Goal: Check status: Check status

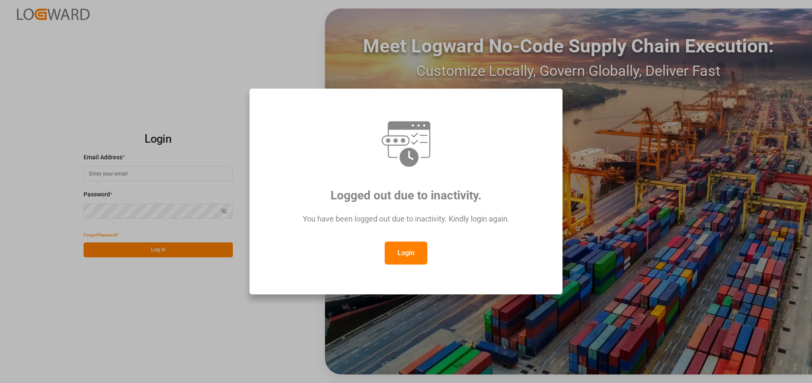
click at [398, 250] on button "Login" at bounding box center [406, 253] width 43 height 23
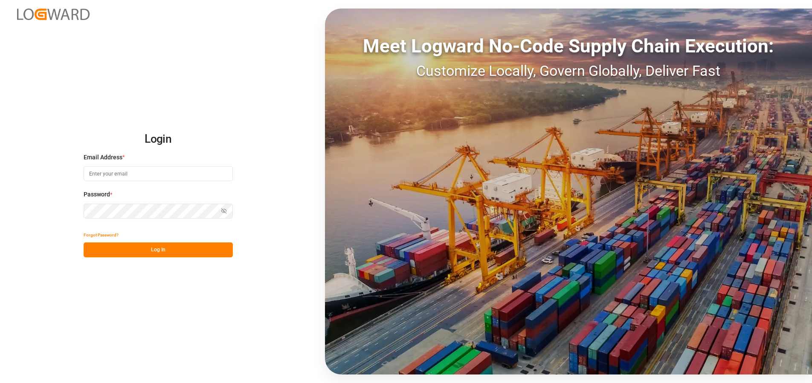
click at [137, 178] on input at bounding box center [158, 173] width 149 height 15
type input "Frank.Ostermann@compo-expert.com"
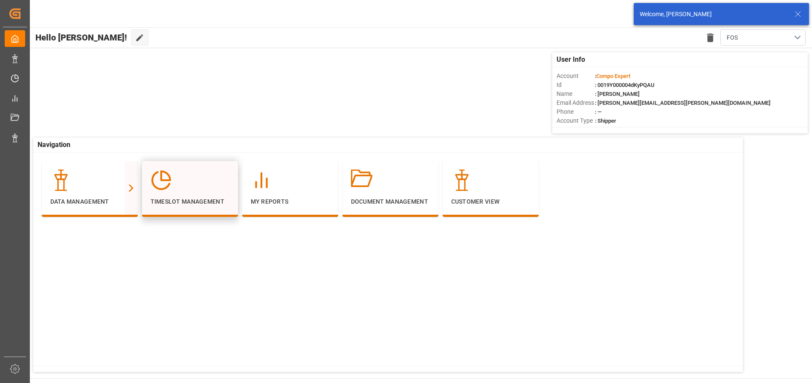
click at [216, 174] on div at bounding box center [189, 180] width 79 height 21
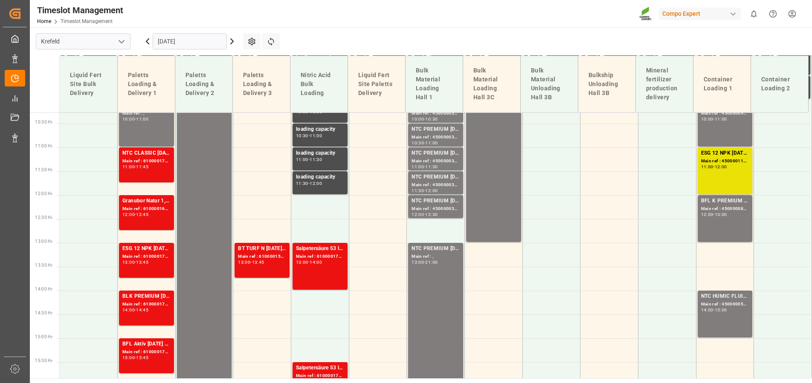
scroll to position [499, 0]
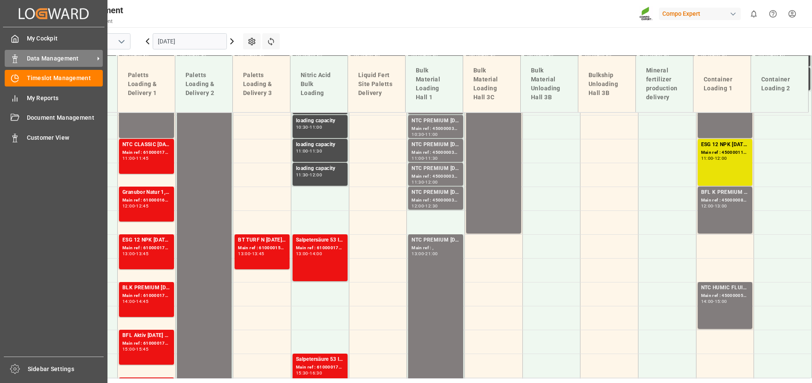
click at [46, 55] on span "Data Management" at bounding box center [60, 58] width 67 height 9
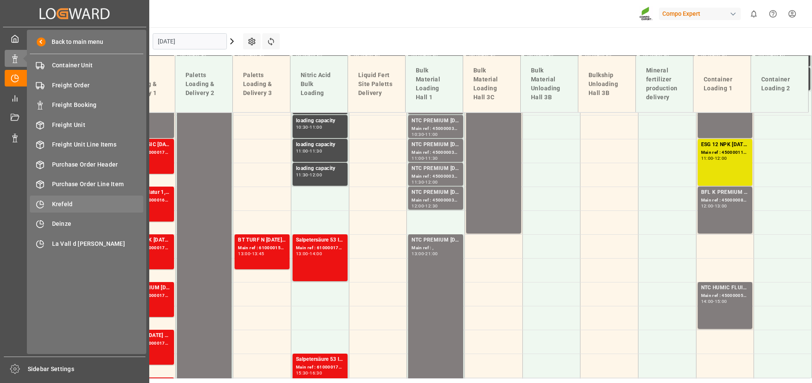
click at [67, 205] on span "Krefeld" at bounding box center [98, 204] width 92 height 9
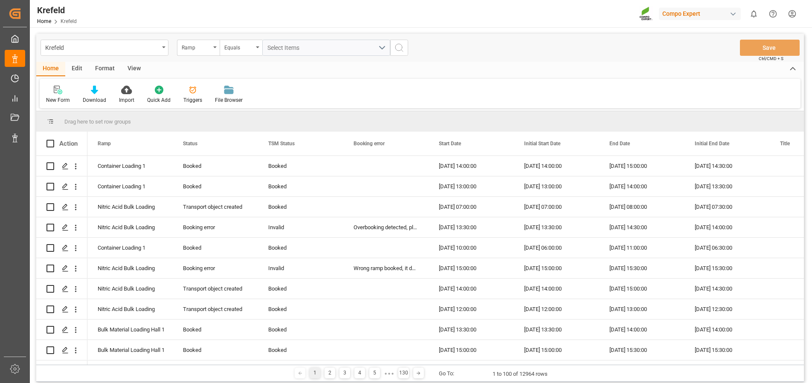
click at [106, 66] on div "Format" at bounding box center [105, 69] width 32 height 14
click at [61, 91] on icon at bounding box center [59, 90] width 8 height 9
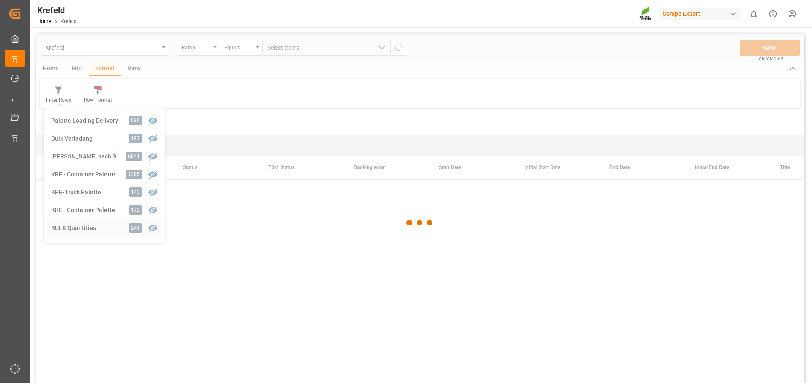
click at [64, 226] on div "Krefeld Ramp Equals Select Items Save Ctrl/CMD + S Home Edit Format View Filter…" at bounding box center [419, 220] width 767 height 372
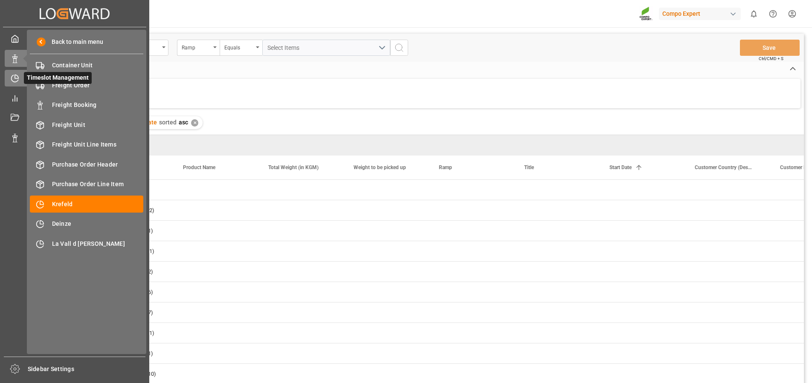
click at [14, 80] on icon at bounding box center [15, 78] width 9 height 9
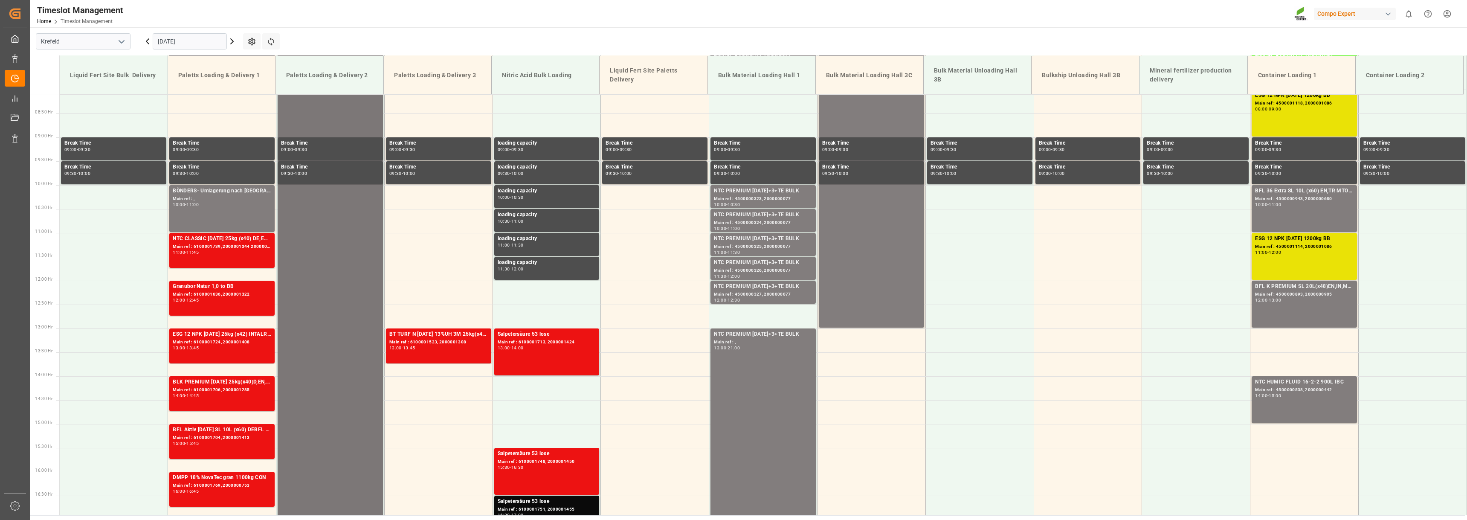
scroll to position [371, 0]
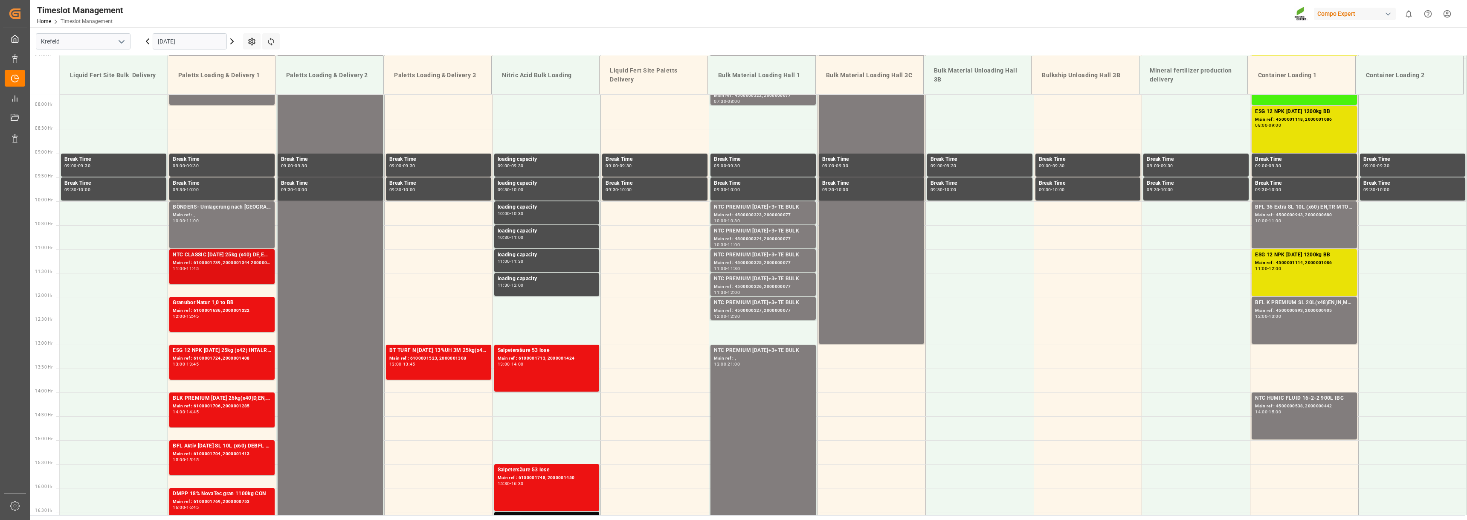
click at [214, 254] on div "NTC CLASSIC 12-8-16 25kg (x40) DE,EN,PLFET 6-0-12 KR 25kgx40 DE,AT,FR,ES,ITBT S…" at bounding box center [222, 255] width 98 height 9
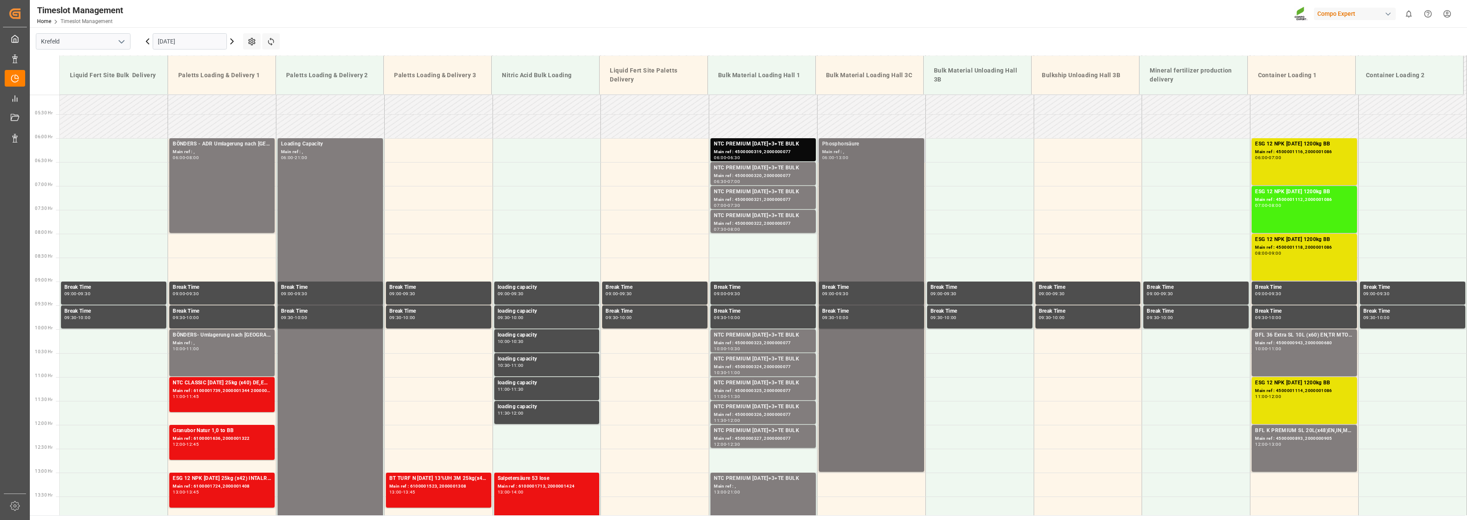
scroll to position [200, 0]
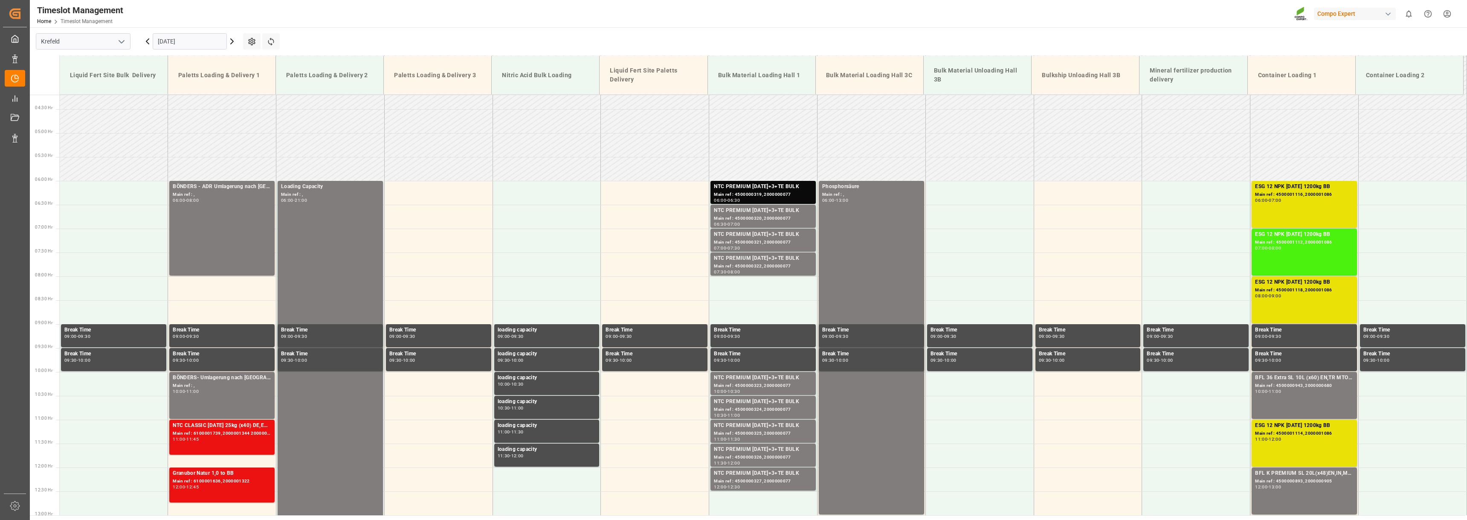
click at [144, 44] on icon at bounding box center [147, 41] width 10 height 10
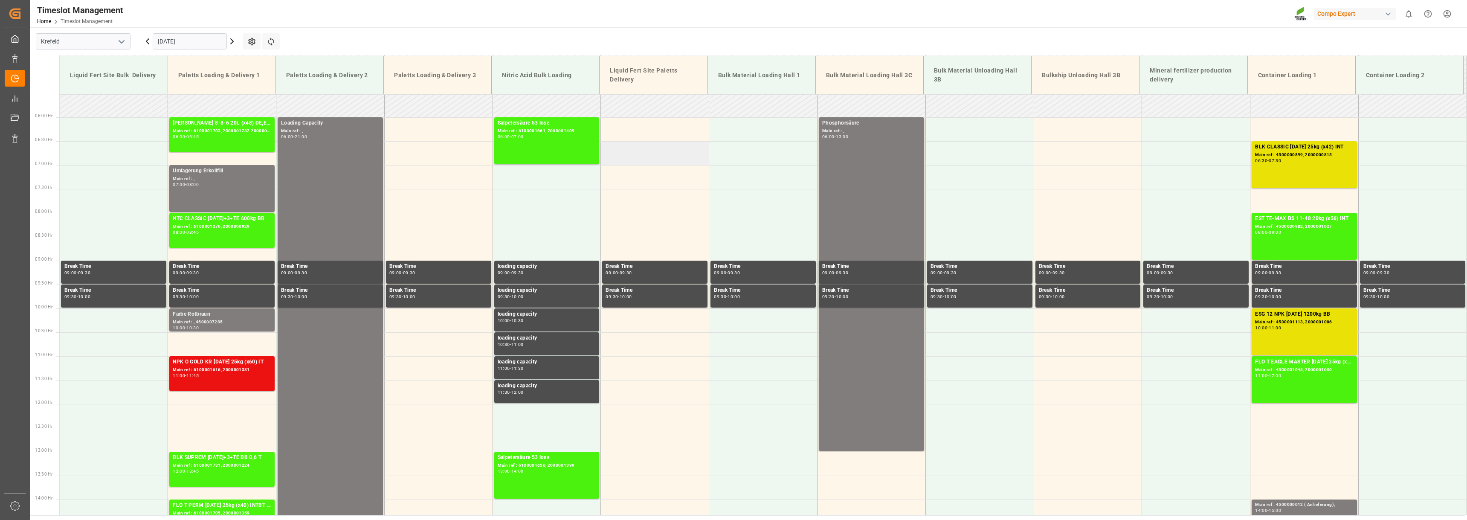
scroll to position [140, 0]
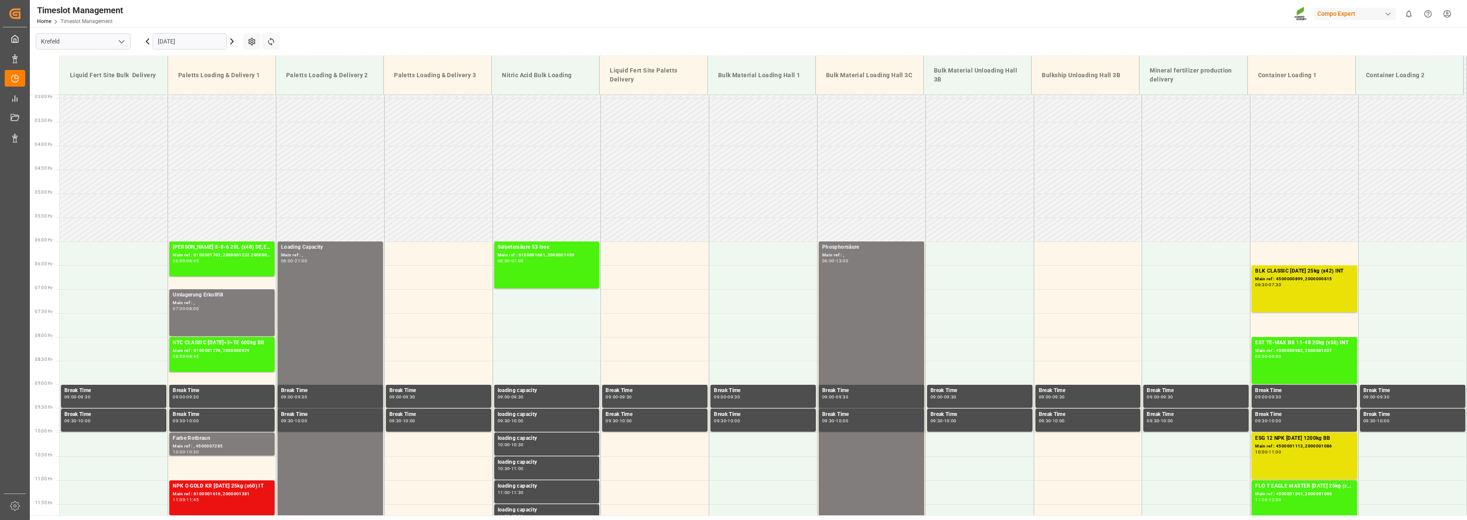
click at [230, 42] on icon at bounding box center [232, 41] width 10 height 10
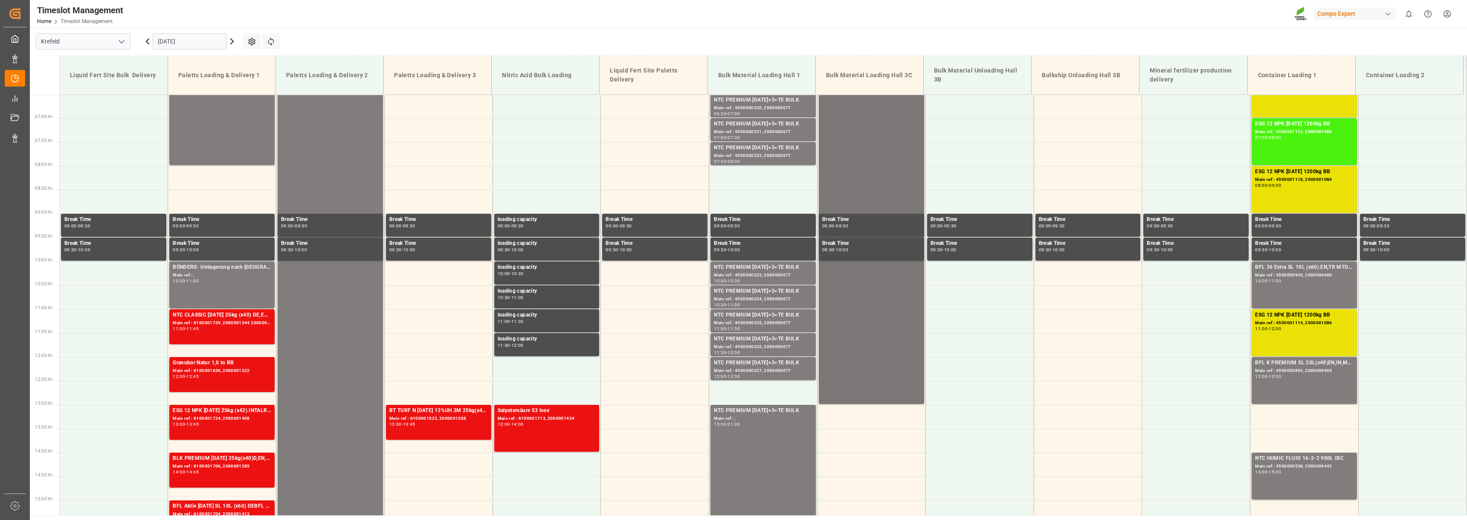
scroll to position [310, 0]
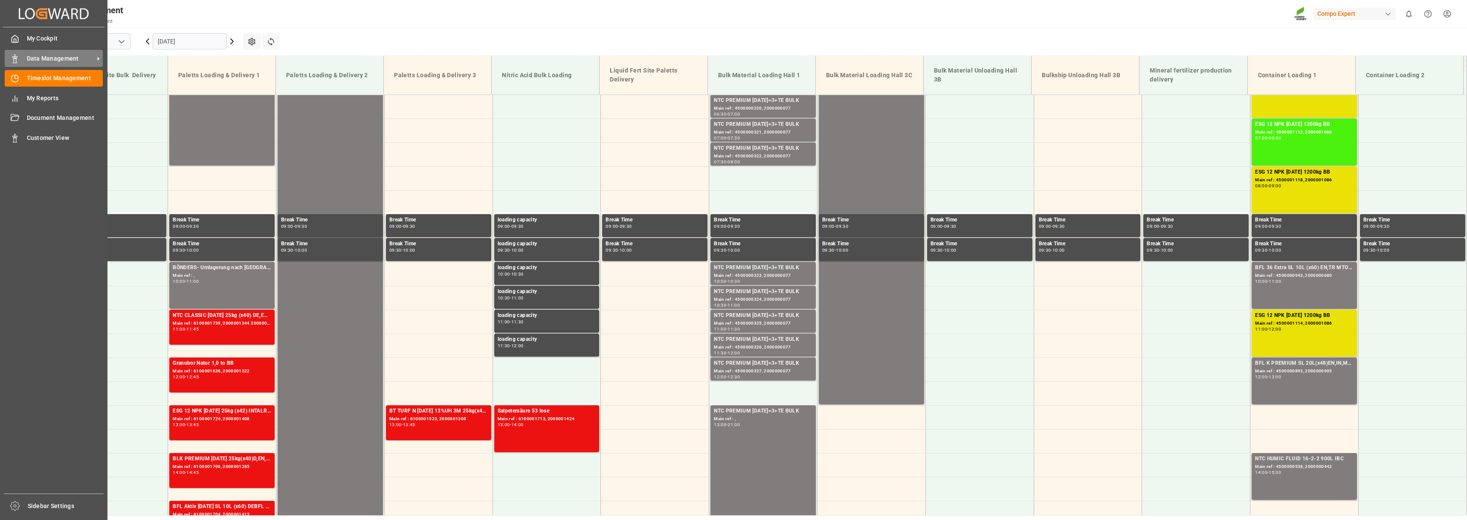
click at [41, 56] on span "Data Management" at bounding box center [60, 58] width 67 height 9
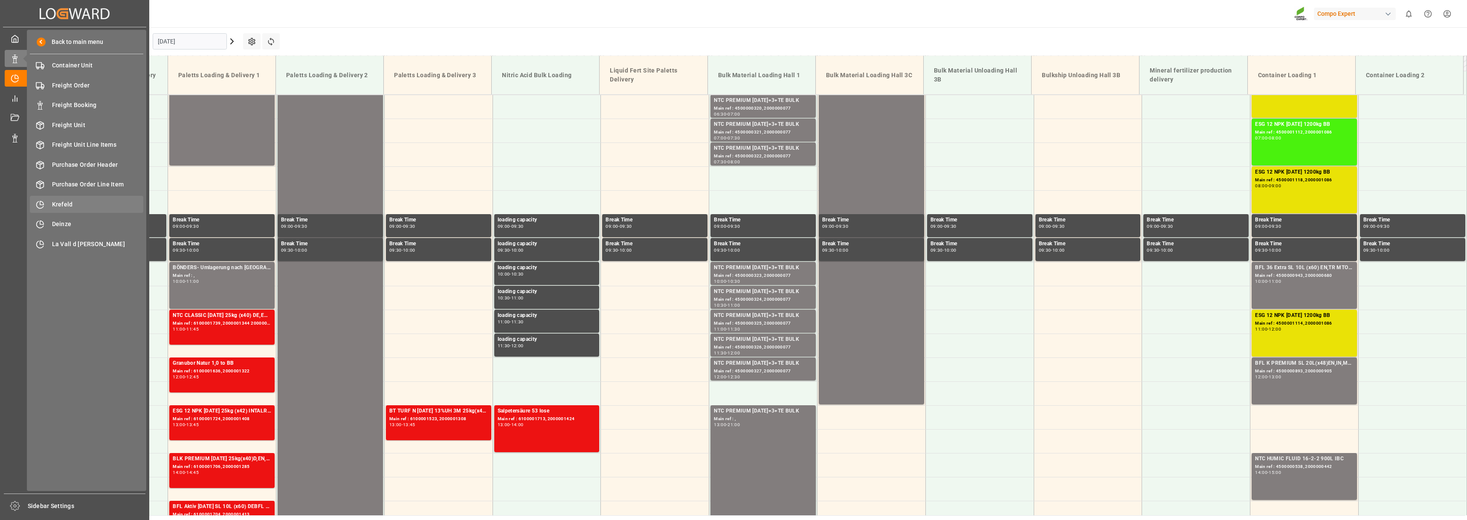
click at [67, 206] on span "Krefeld" at bounding box center [98, 204] width 92 height 9
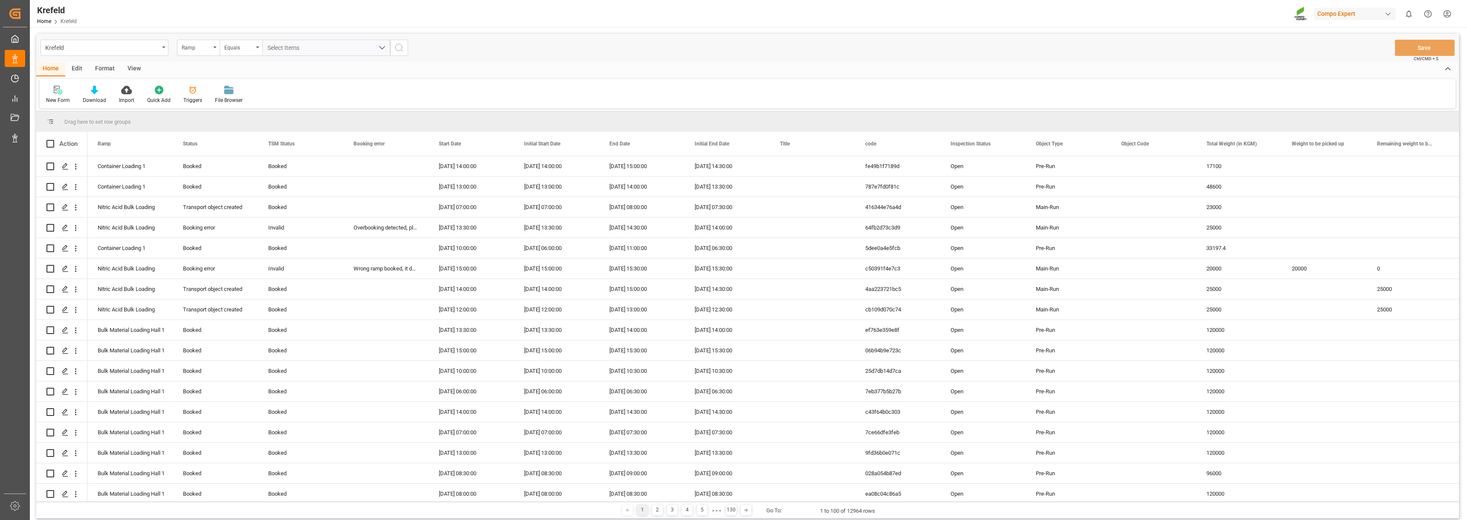
click at [139, 71] on div "View" at bounding box center [134, 69] width 26 height 14
click at [78, 69] on div "Edit" at bounding box center [76, 69] width 23 height 14
click at [132, 69] on div "View" at bounding box center [134, 69] width 26 height 14
click at [102, 69] on div "Format" at bounding box center [105, 69] width 32 height 14
click at [61, 90] on icon at bounding box center [59, 90] width 8 height 9
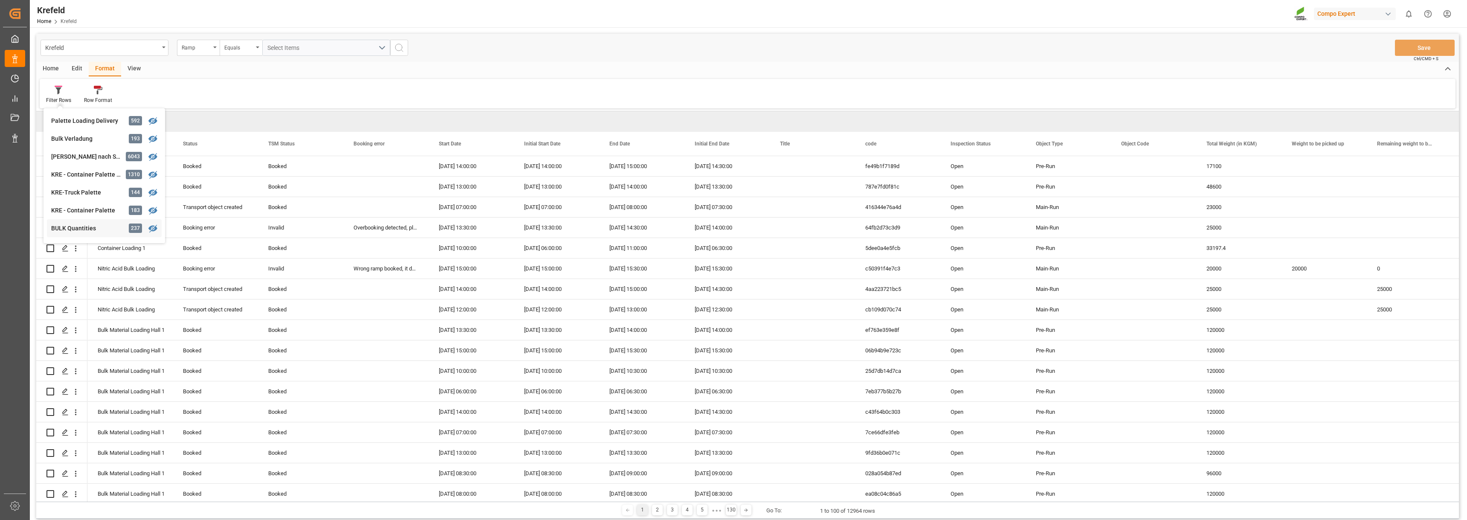
click at [84, 229] on div "Krefeld Ramp Equals Select Items Save Ctrl/CMD + S Home Edit Format View Filter…" at bounding box center [747, 276] width 1422 height 485
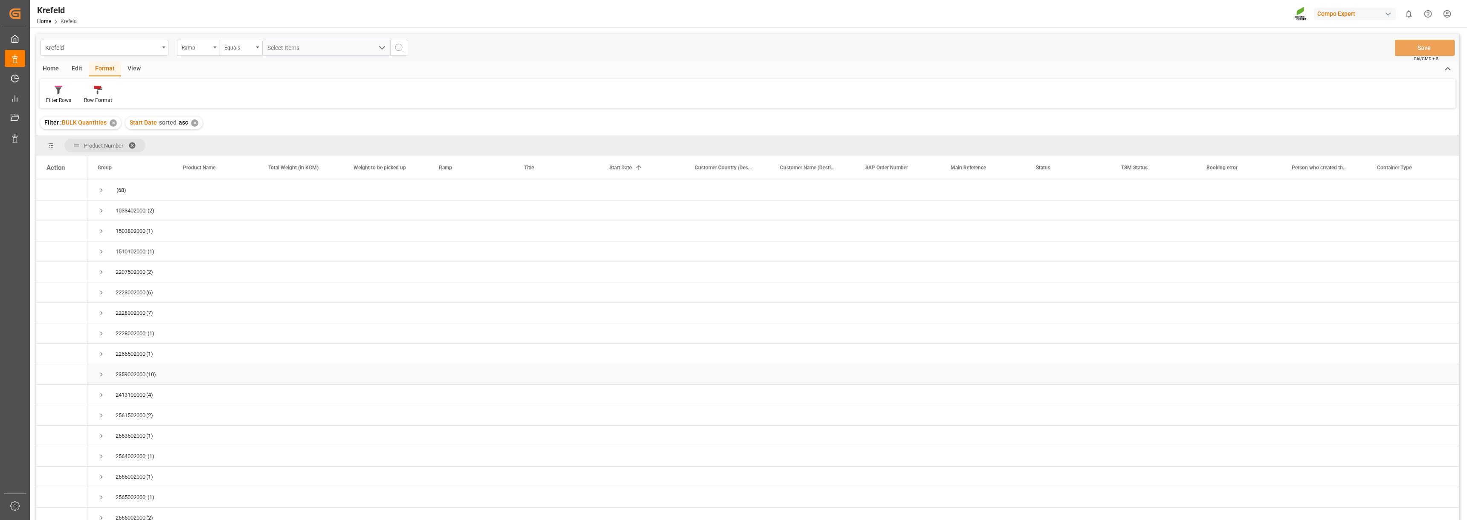
click at [101, 375] on span "Press SPACE to select this row." at bounding box center [102, 374] width 8 height 8
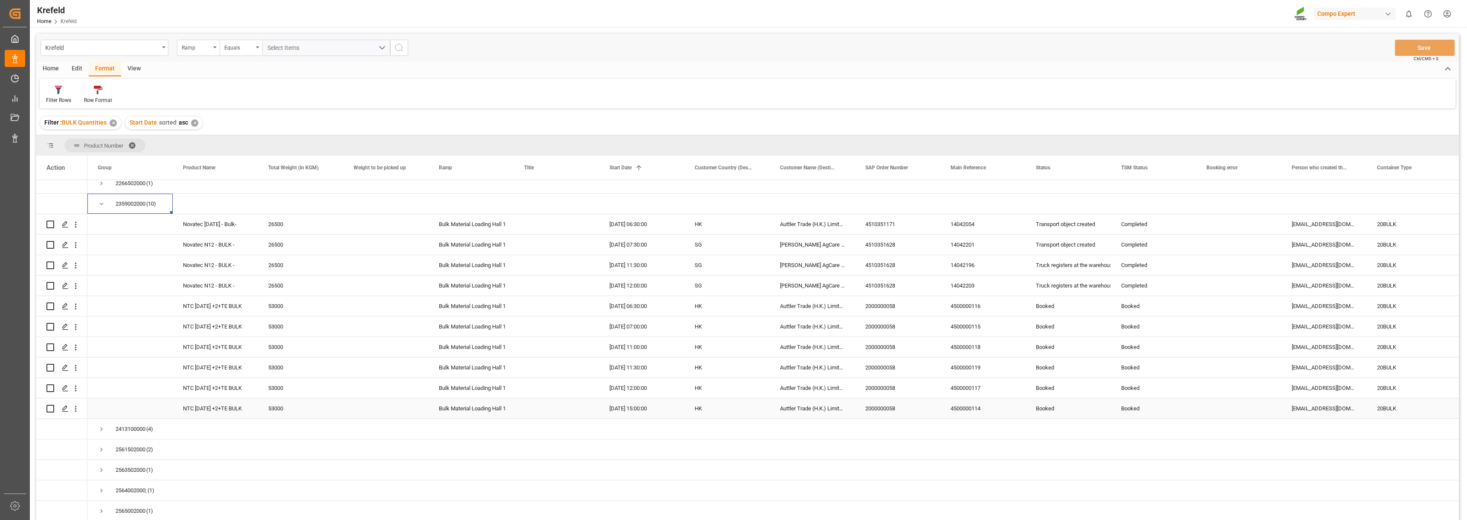
scroll to position [85, 0]
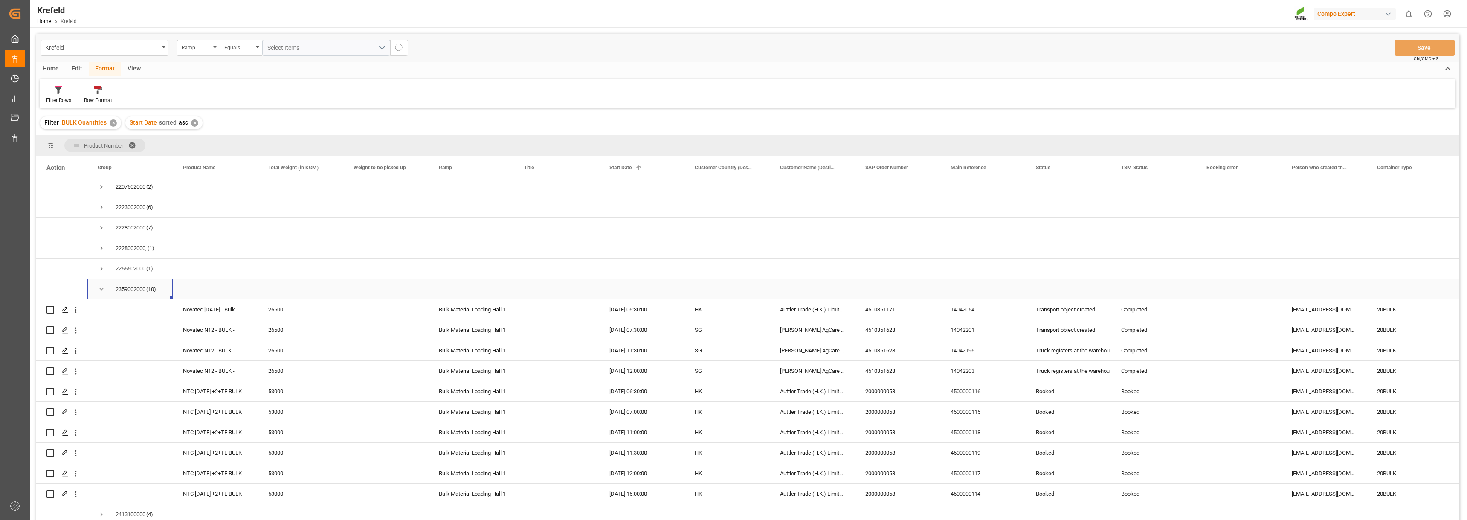
click at [103, 290] on span "Press SPACE to select this row." at bounding box center [102, 289] width 8 height 8
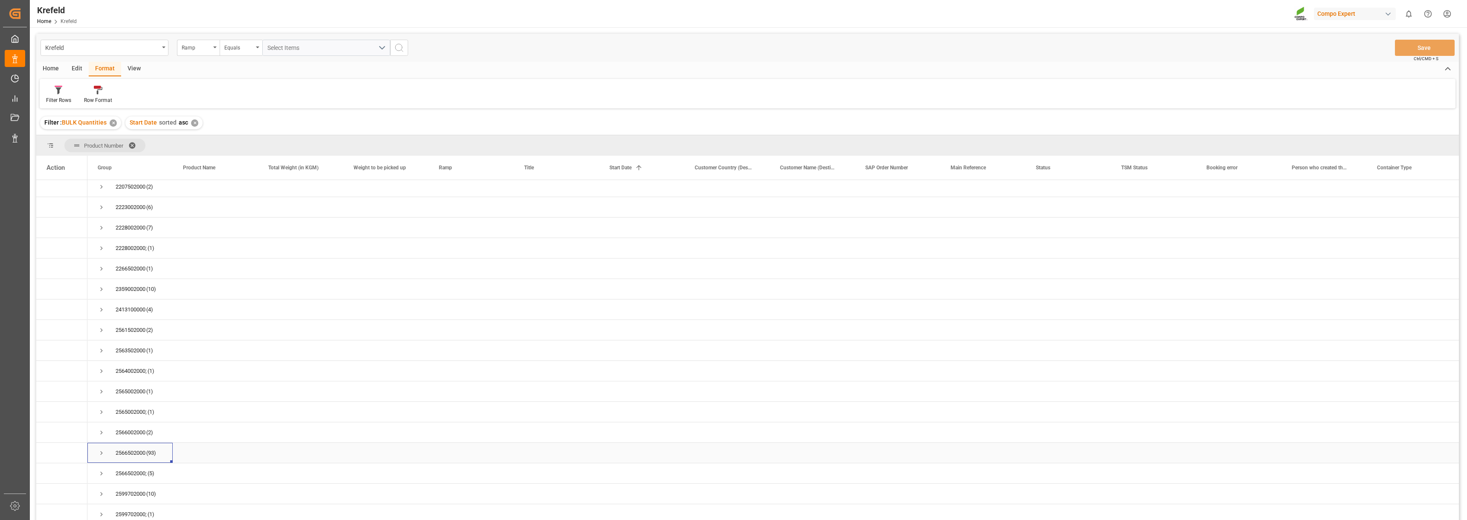
click at [101, 383] on span "Press SPACE to select this row." at bounding box center [102, 453] width 8 height 8
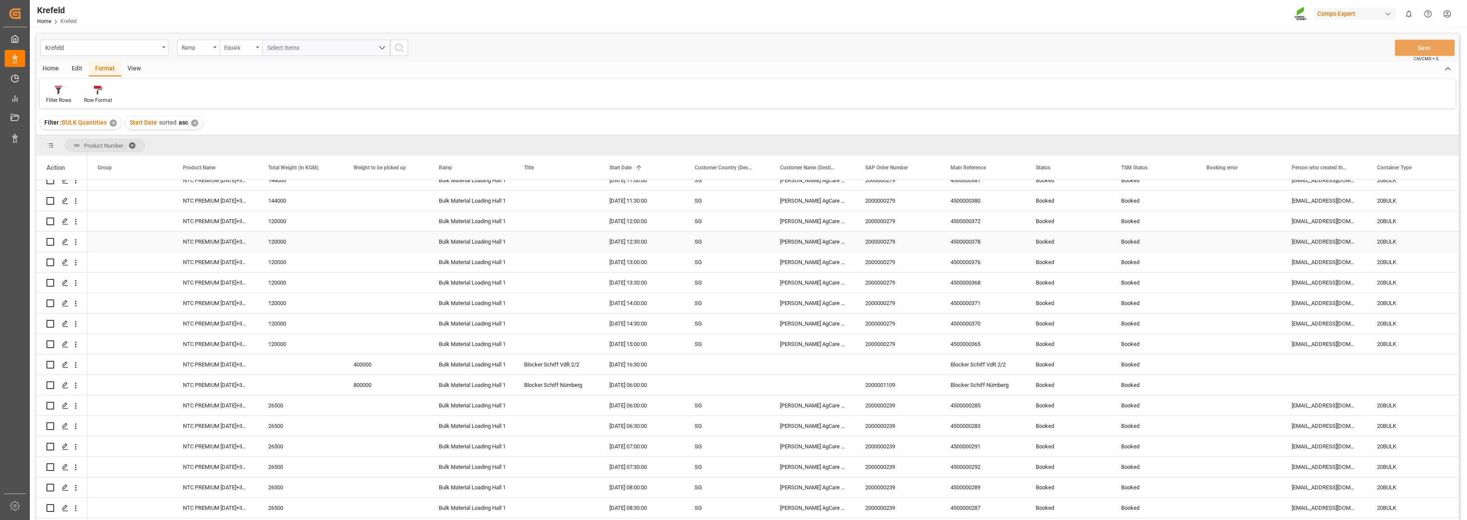
scroll to position [1279, 0]
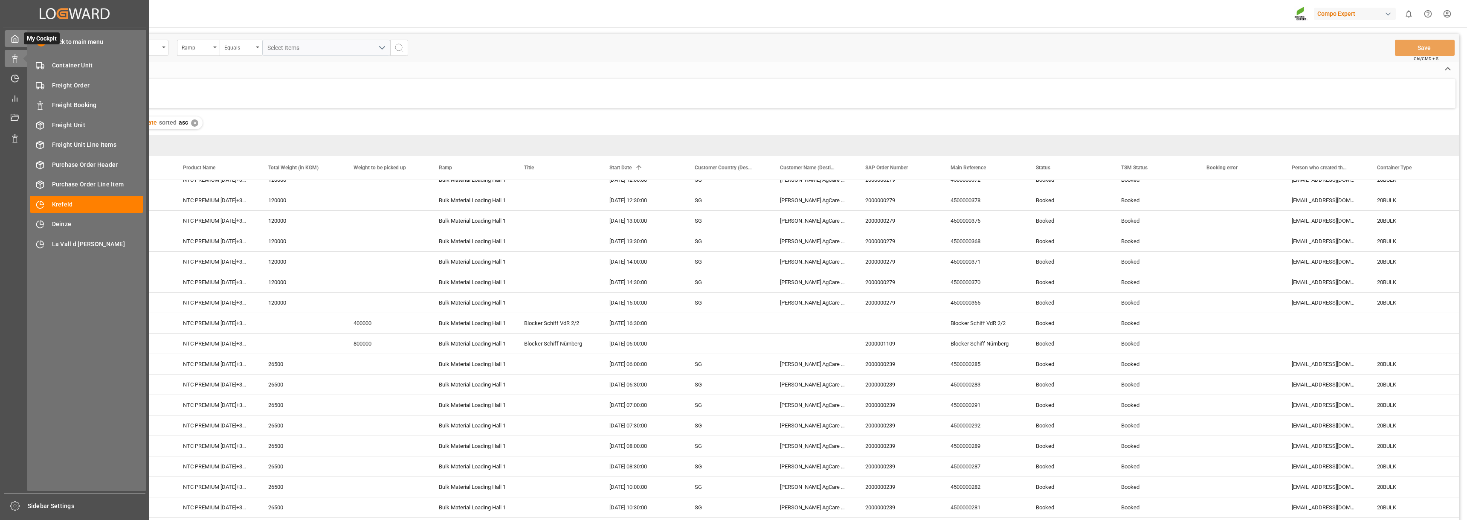
click at [14, 41] on polyline at bounding box center [15, 40] width 2 height 3
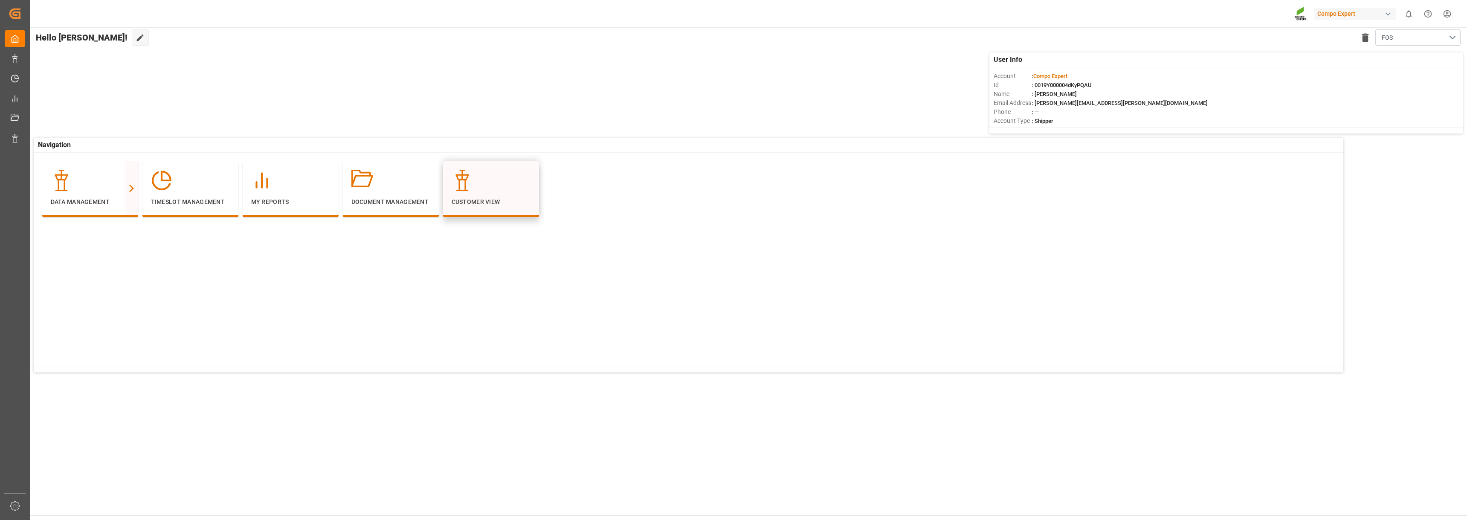
click at [467, 192] on div "Customer View" at bounding box center [490, 188] width 79 height 37
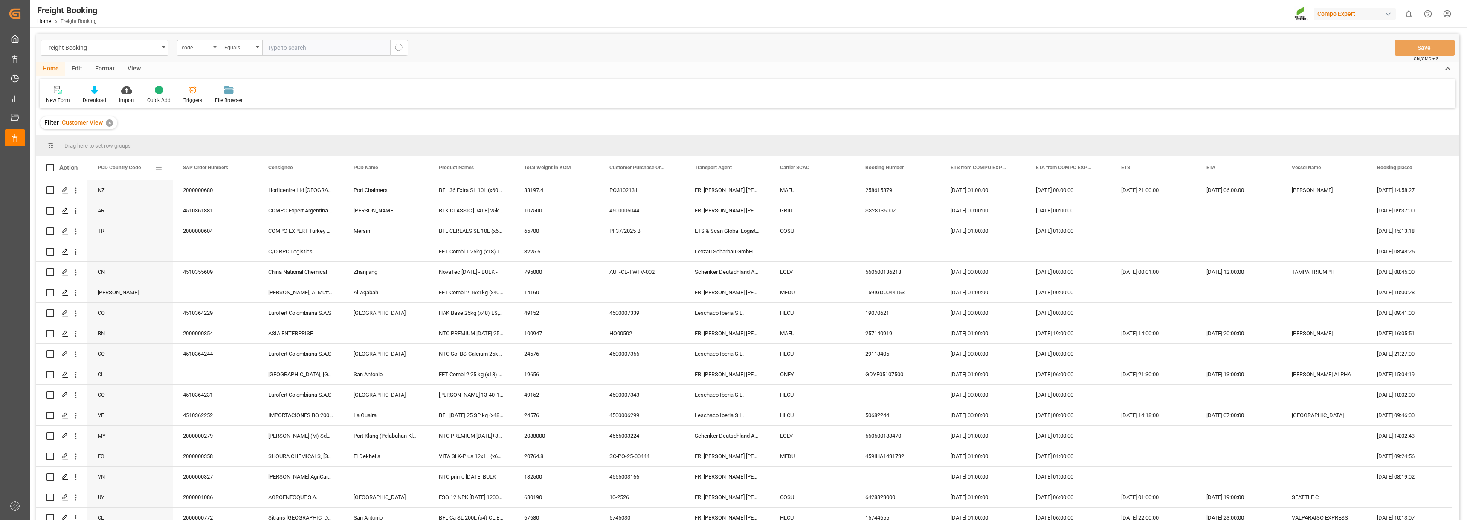
click at [133, 165] on span "POD Country Code" at bounding box center [119, 168] width 43 height 6
click at [811, 191] on div "17.11.2025 06:00:00" at bounding box center [1238, 190] width 85 height 20
click at [75, 272] on icon "open menu" at bounding box center [75, 272] width 9 height 9
click at [73, 272] on icon "open menu" at bounding box center [75, 272] width 9 height 9
click at [124, 291] on span "Open in new tab" at bounding box center [132, 290] width 78 height 9
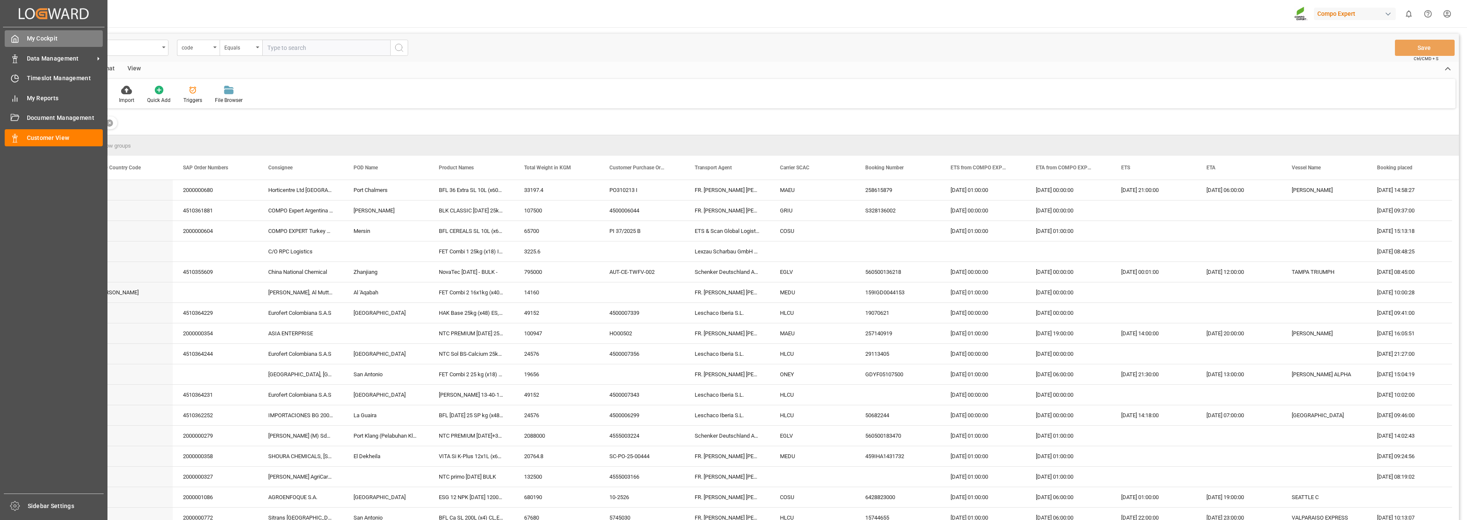
click at [33, 41] on span "My Cockpit" at bounding box center [65, 38] width 76 height 9
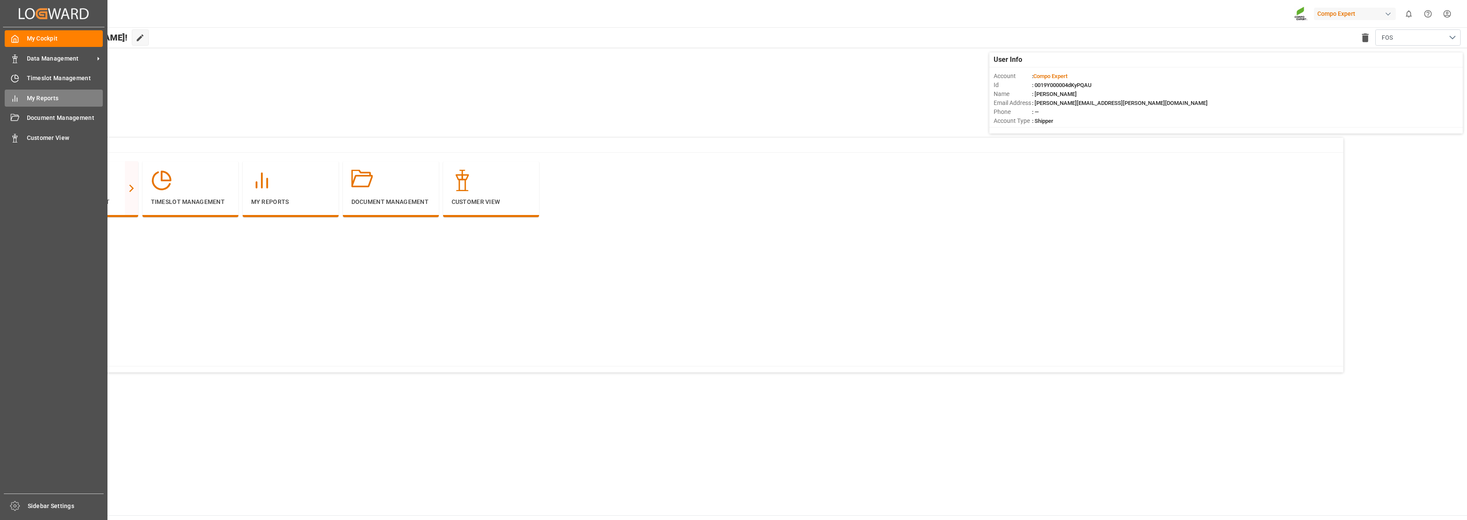
click at [43, 101] on span "My Reports" at bounding box center [65, 98] width 76 height 9
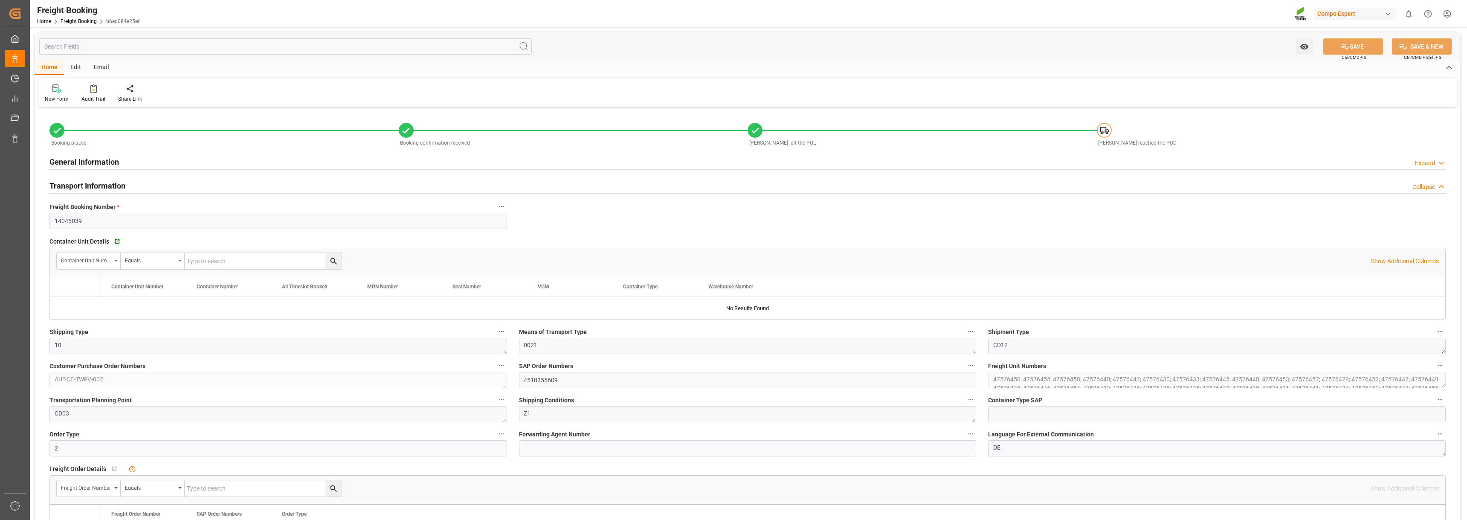
type input "EGLV"
type input "9737462"
type input "NLRTM"
type input "CNZHA"
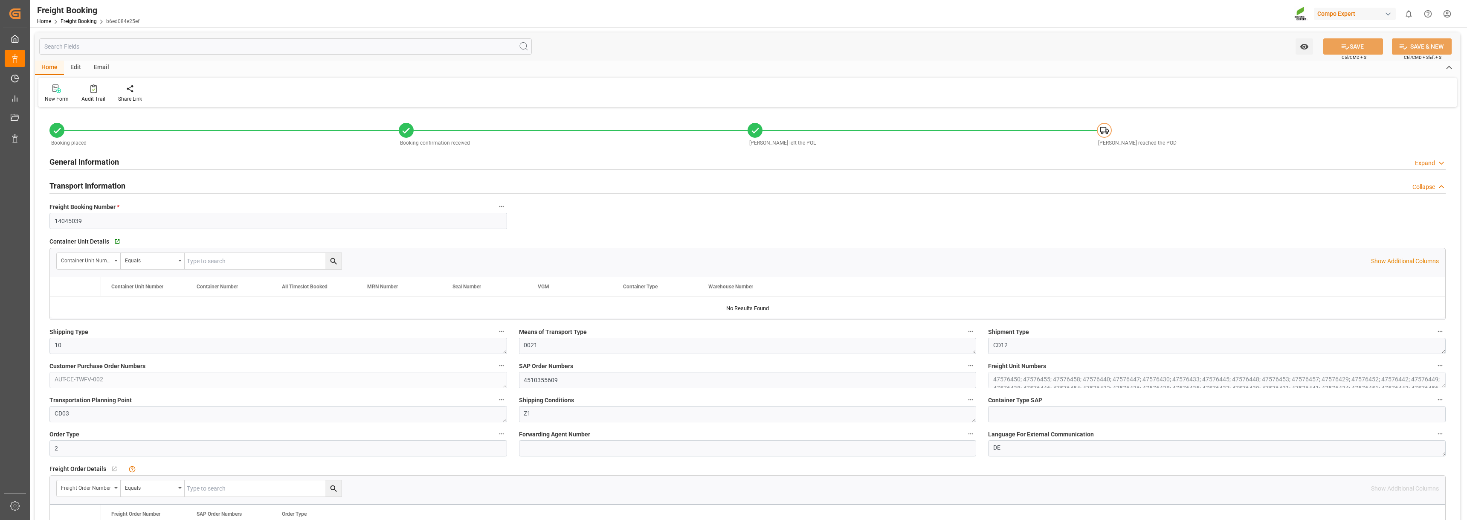
type input "30"
type input "795000"
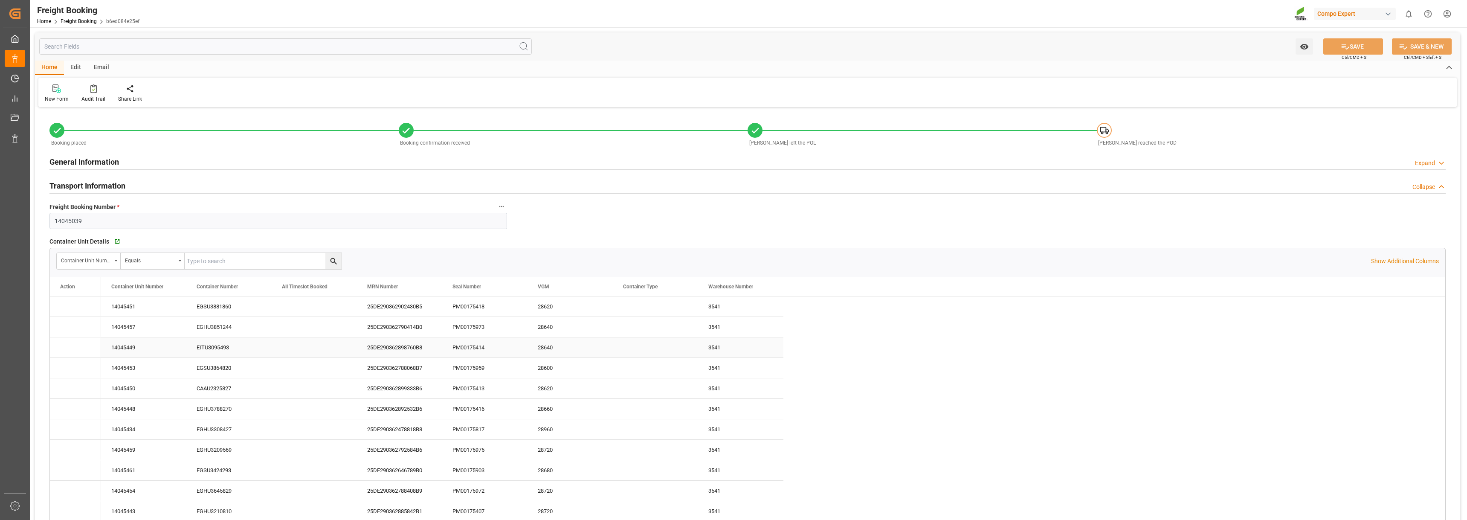
type input "[DATE] 00:00"
type input "[DATE] 00:01"
type input "[DATE] 12:00"
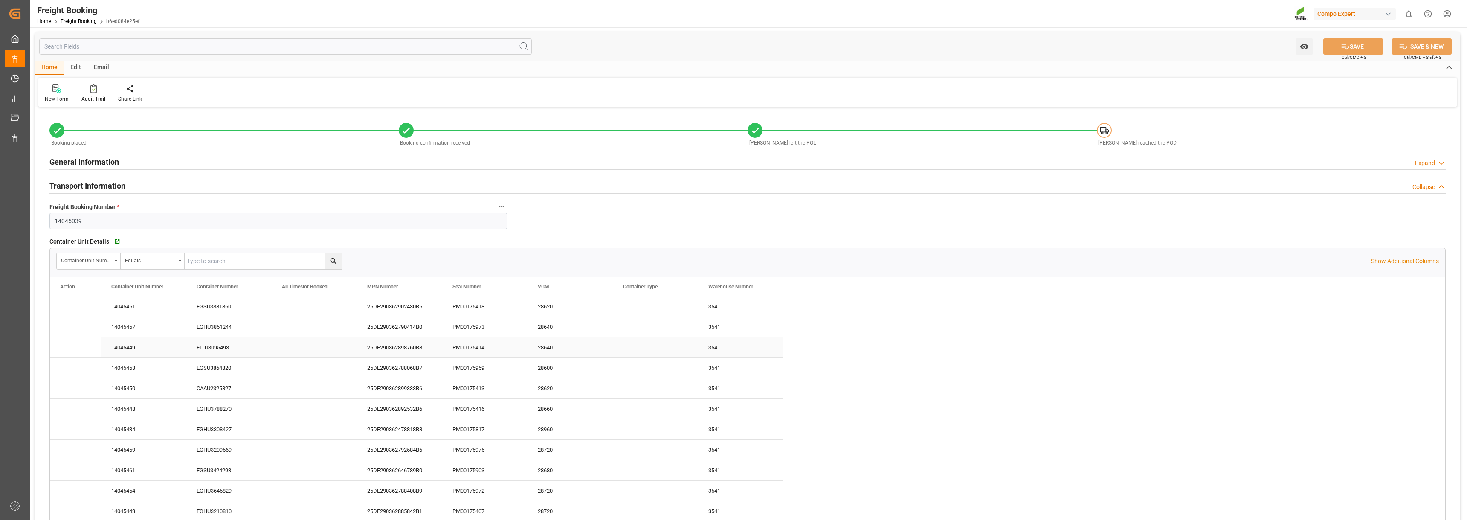
type input "[DATE]"
type input "[DATE] 08:44"
type input "[DATE] 08:45"
type input "[DATE] 08:54"
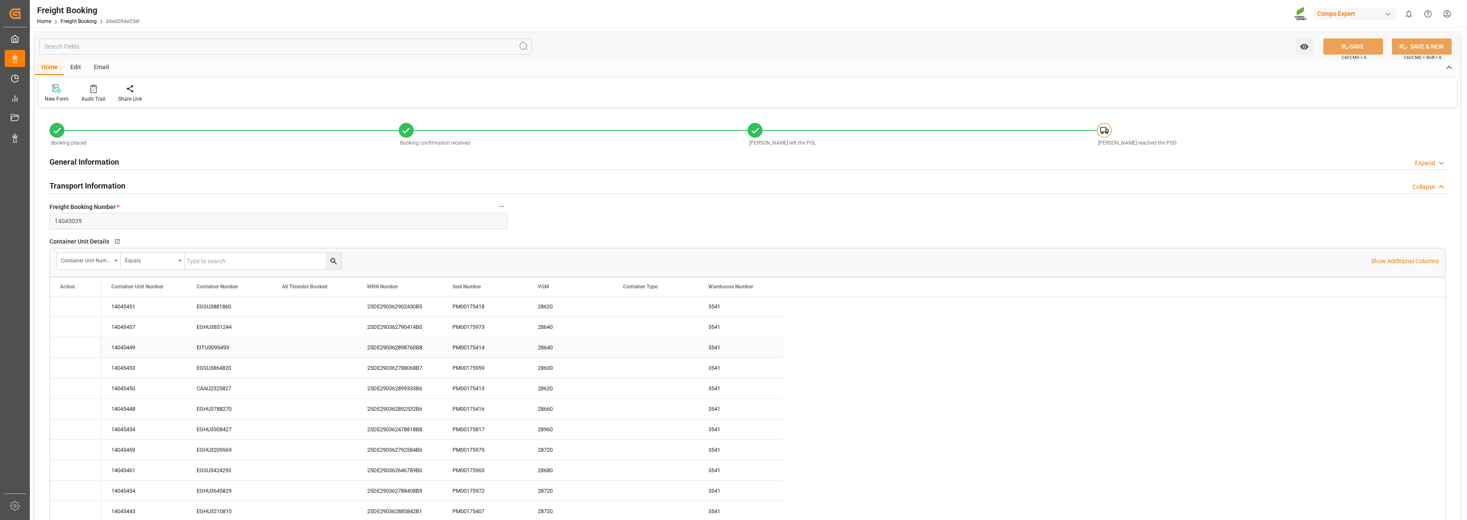
type input "[DATE] 13:33"
type input "[DATE] 08:54"
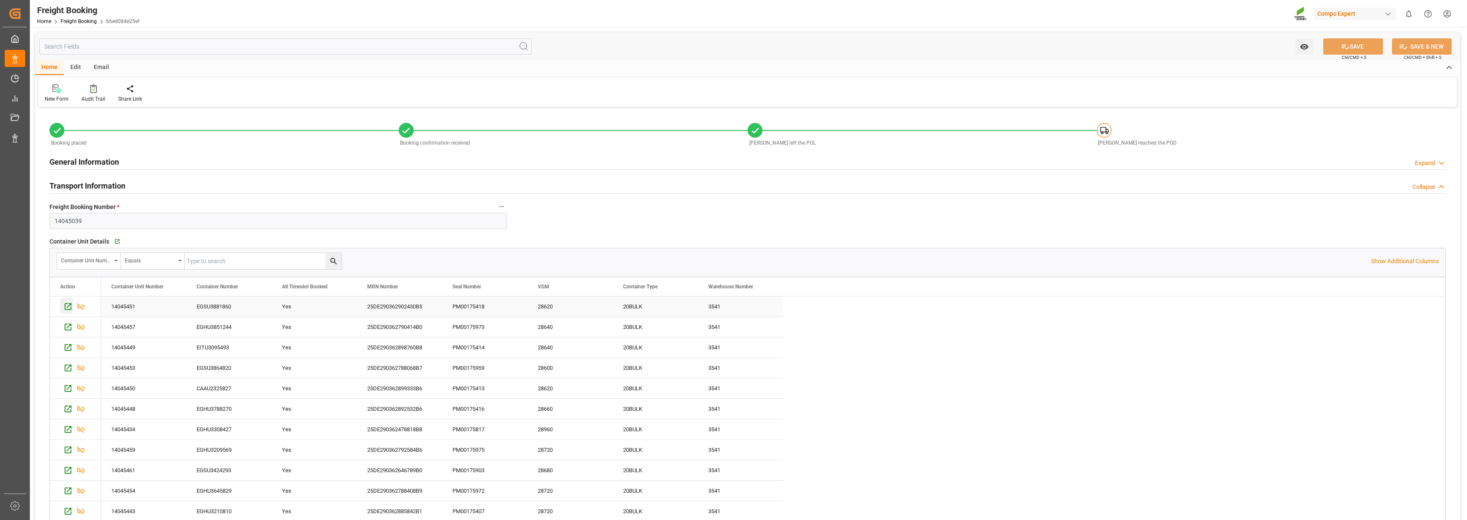
click at [67, 305] on icon "Press SPACE to select this row." at bounding box center [68, 306] width 9 height 9
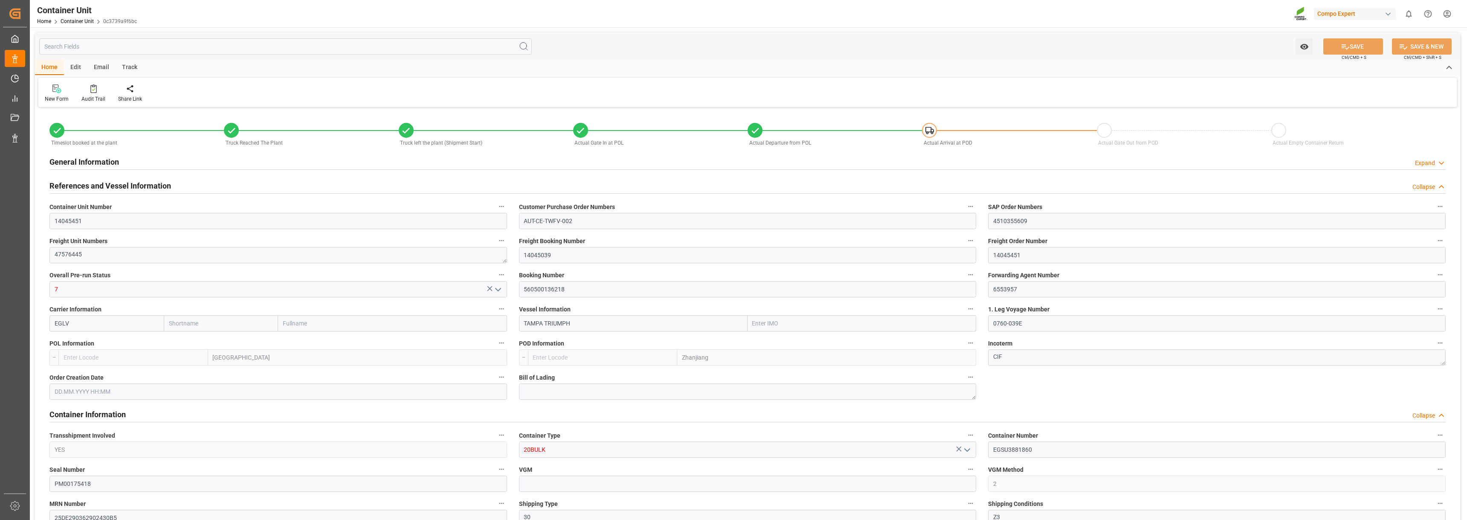
type input "EGLV"
type input "9737462"
type input "NLRTM"
type input "CNZHA"
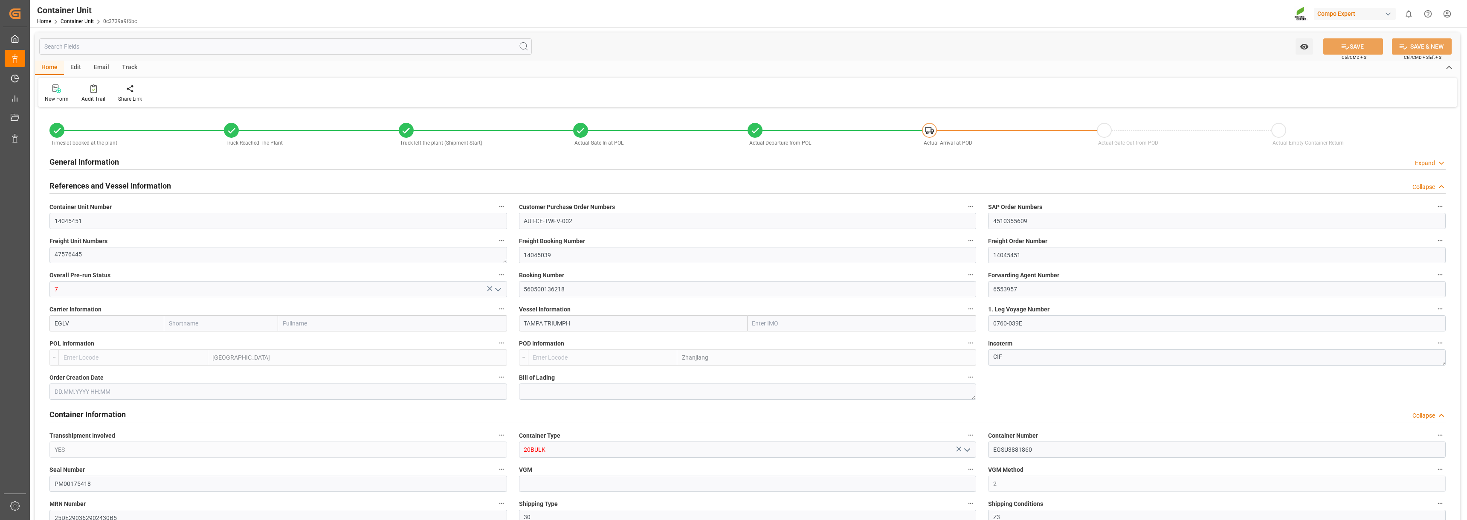
type input "28620"
type input "10"
type input "0"
type input "11"
type input "0"
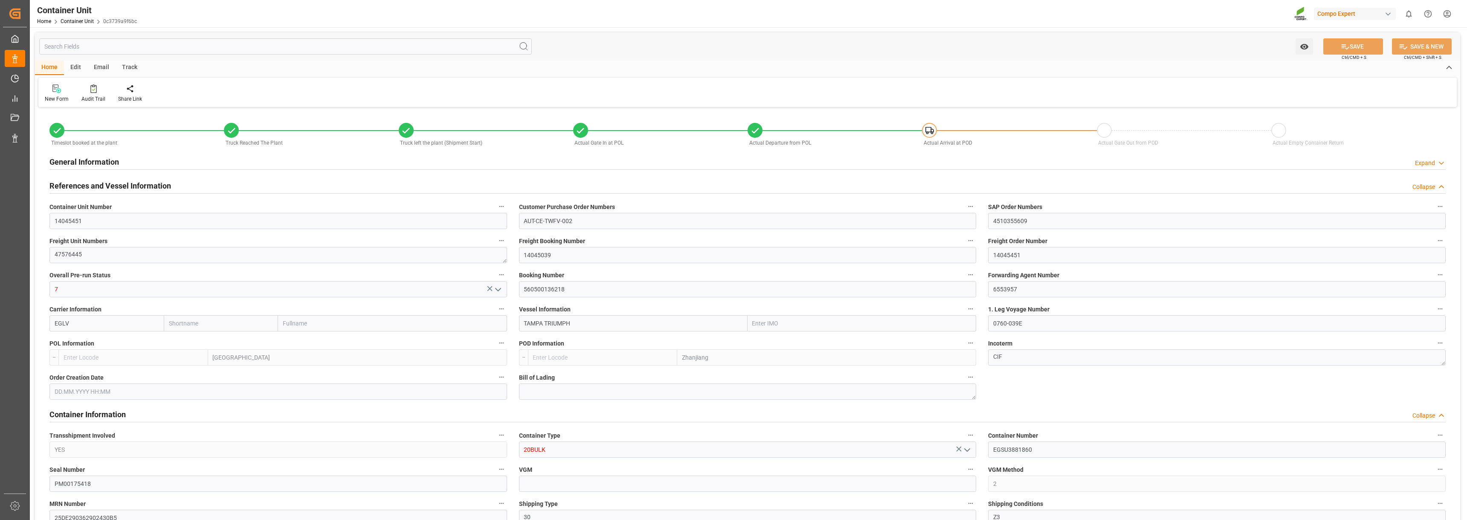
type input "30"
type input "26500"
type input "NLRTM"
type input "CNZNG"
type input "12.06.2025 08:49"
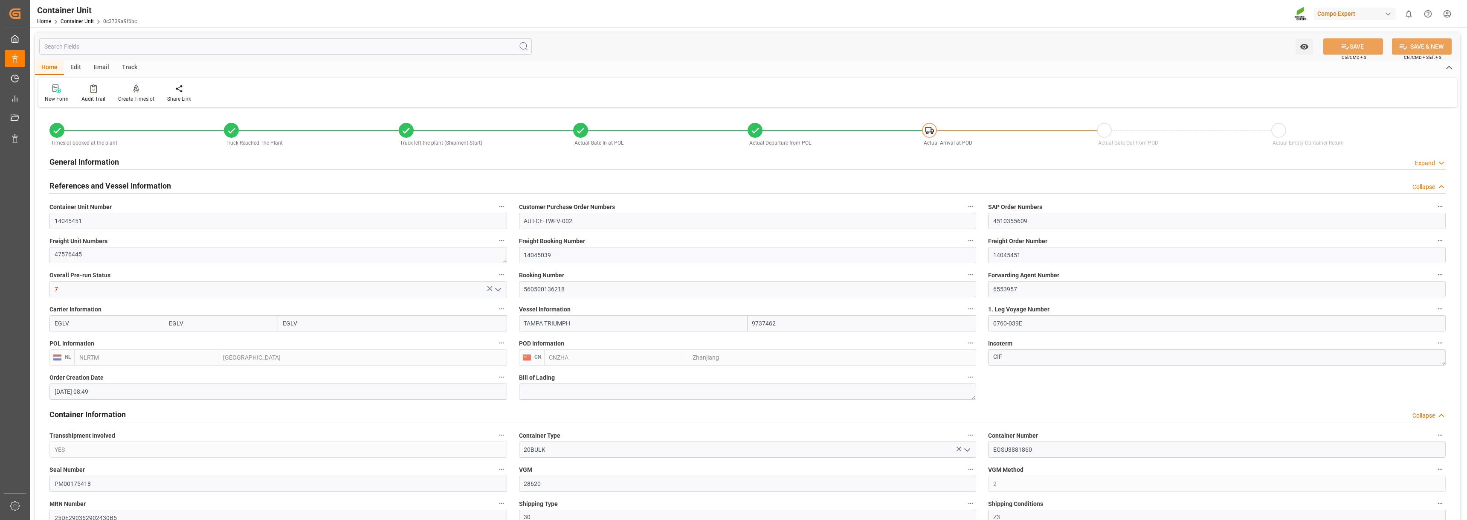
type input "12.06.2025 08:49"
type input "24.06.2025 13:50"
type input "25.06.2025 08:03"
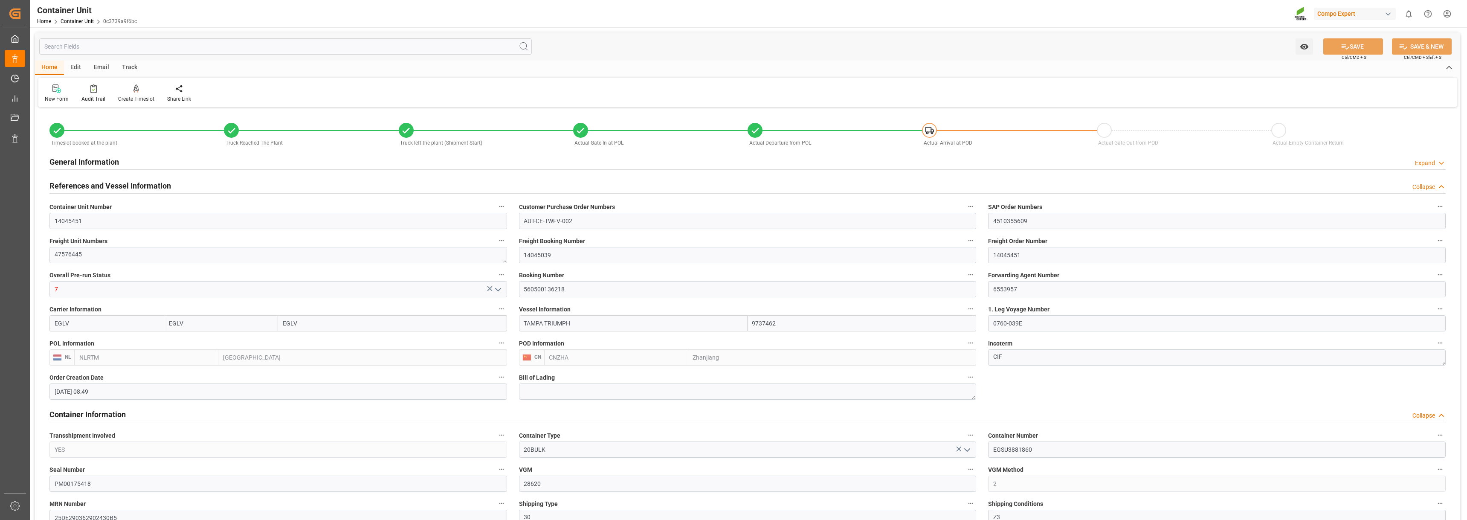
type input "25.06.2025 08:03"
type input "25.06.2025"
type input "11.06.2025"
type input "03.07.2025 12:00"
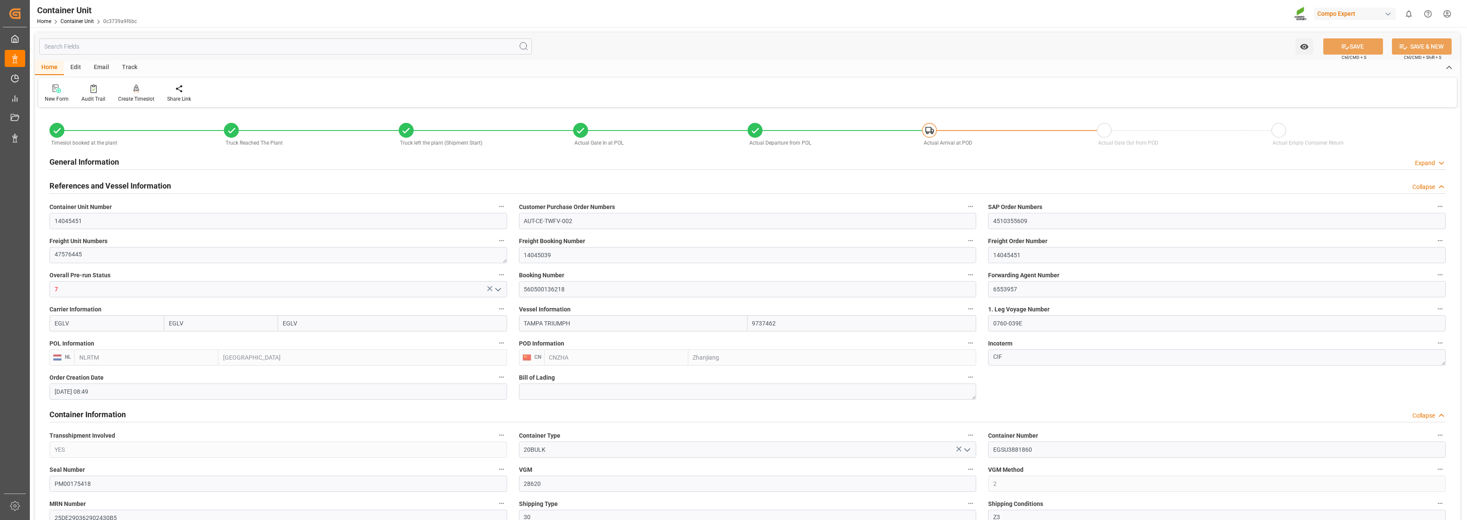
type input "12.07.2025 00:02"
type input "10.07.2025 00:02"
type input "10.07.2025 00:01"
type input "[DATE] 00:01"
type input "09.07.2025 00:01"
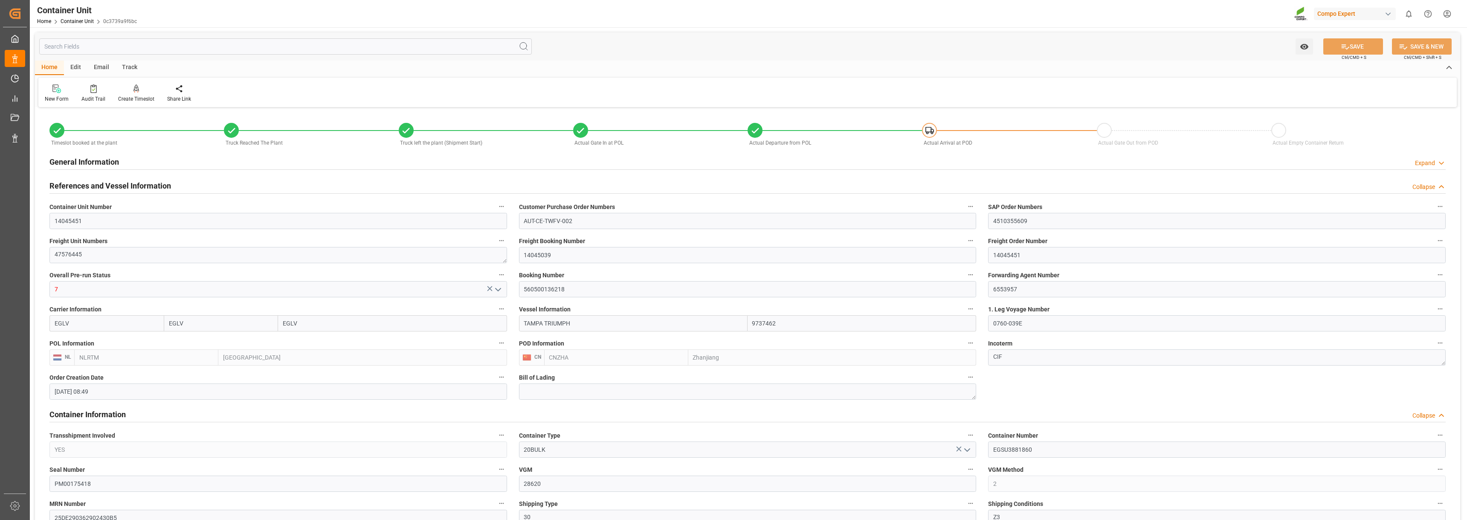
type input "10.07.2025 00:00"
type input "[DATE] 12:00"
type input "25.08.2025 12:00"
click at [129, 69] on div "Track" at bounding box center [130, 68] width 28 height 14
click at [54, 90] on icon at bounding box center [55, 88] width 9 height 9
